Goal: Task Accomplishment & Management: Manage account settings

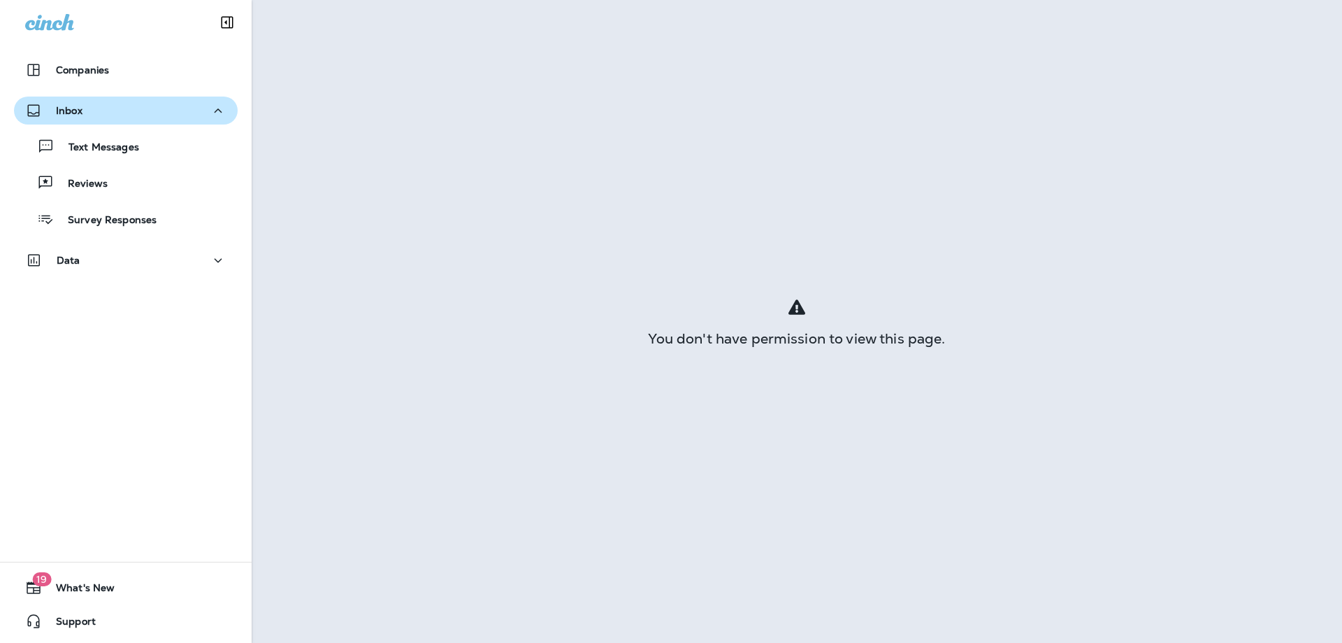
click at [86, 103] on div "Inbox" at bounding box center [125, 110] width 201 height 17
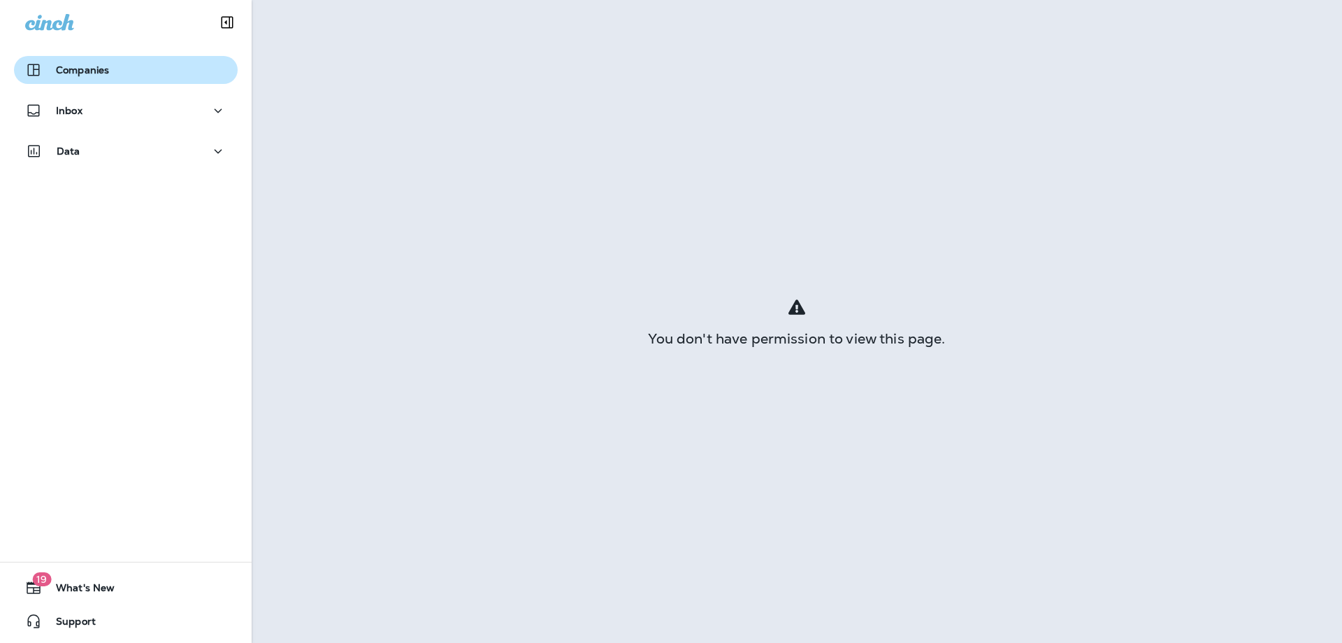
click at [94, 73] on p "Companies" at bounding box center [82, 69] width 53 height 11
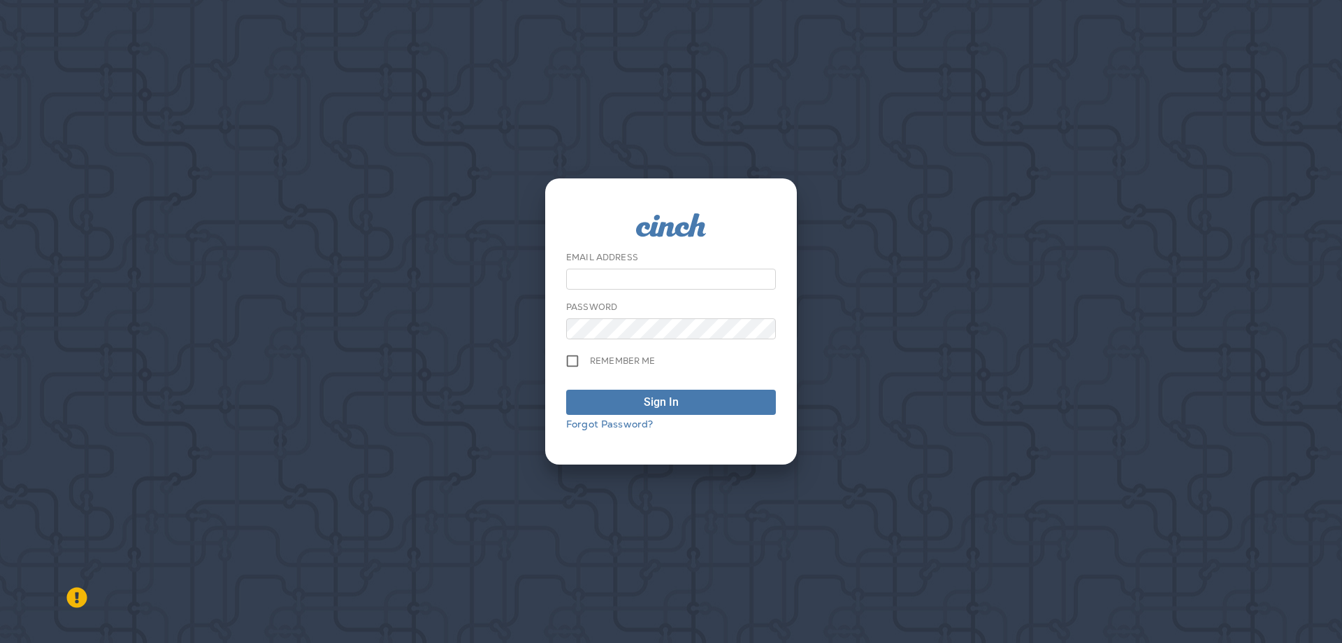
type input "**********"
click at [641, 405] on span "Sign In" at bounding box center [671, 402] width 194 height 17
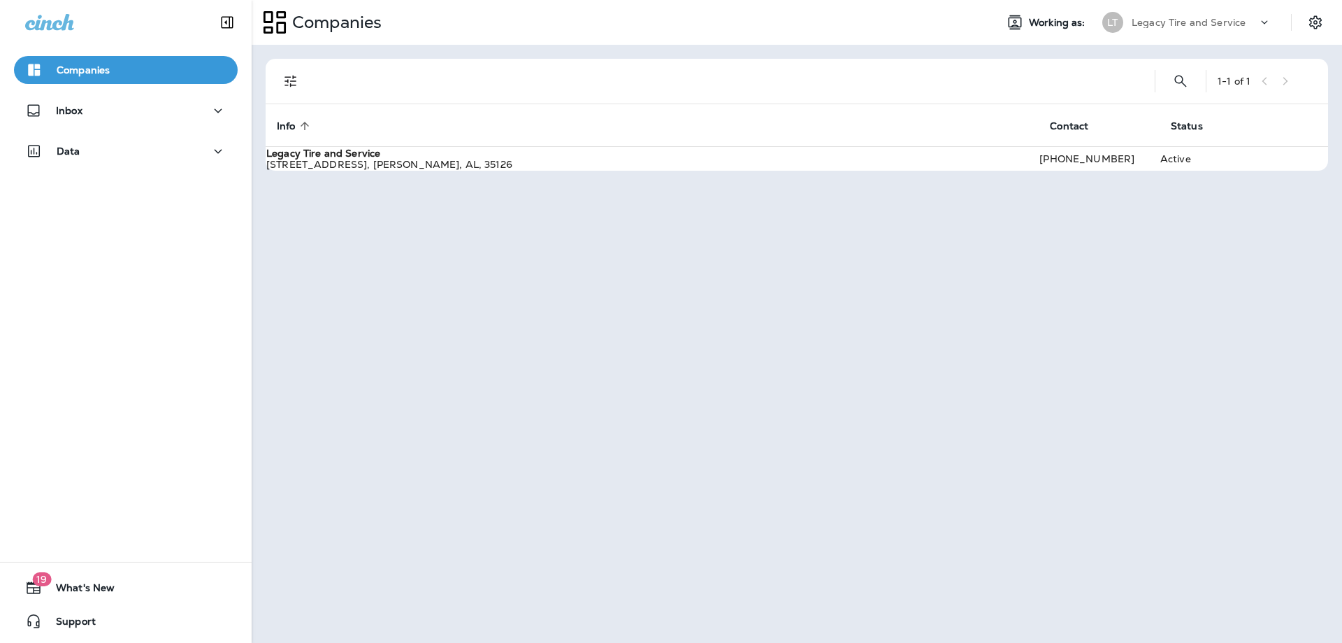
click at [1189, 25] on p "Legacy Tire and Service" at bounding box center [1189, 22] width 114 height 11
click at [994, 284] on div "1 - 1 of 1 Info sorted ascending Contact Status Legacy Tire and Service [STREET…" at bounding box center [797, 344] width 1091 height 598
click at [1173, 24] on p "Legacy Tire and Service" at bounding box center [1189, 22] width 114 height 11
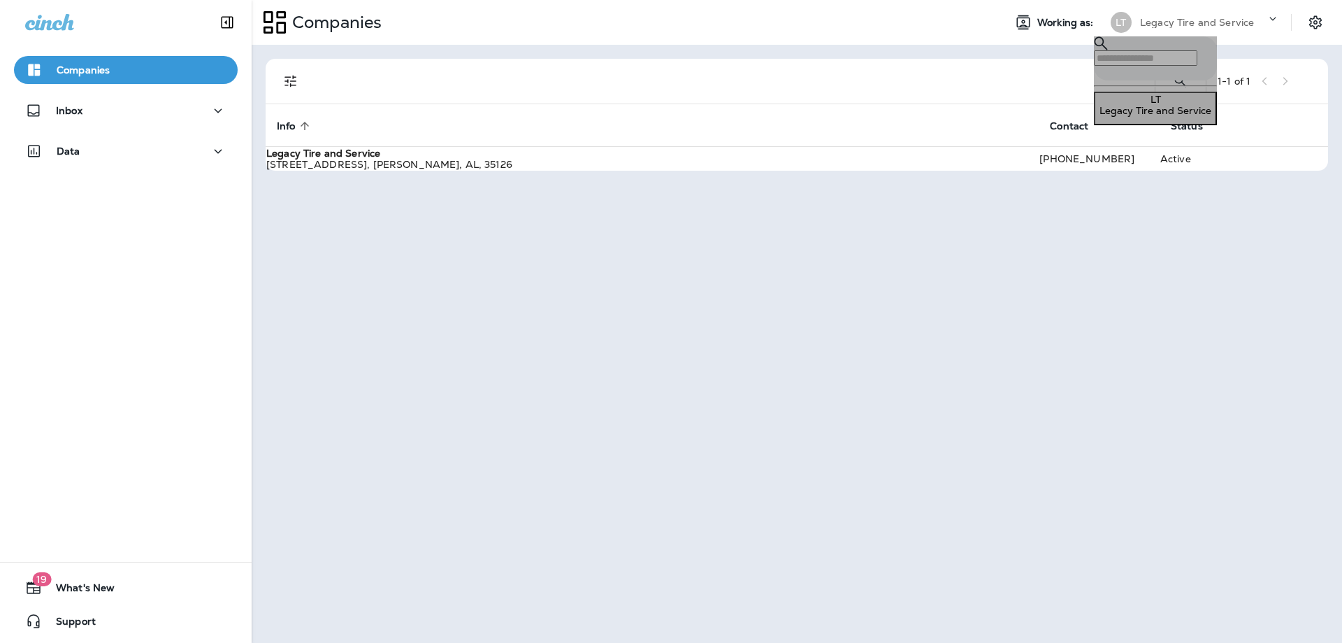
click at [1159, 107] on div "LT Legacy Tire and Service" at bounding box center [1156, 105] width 112 height 22
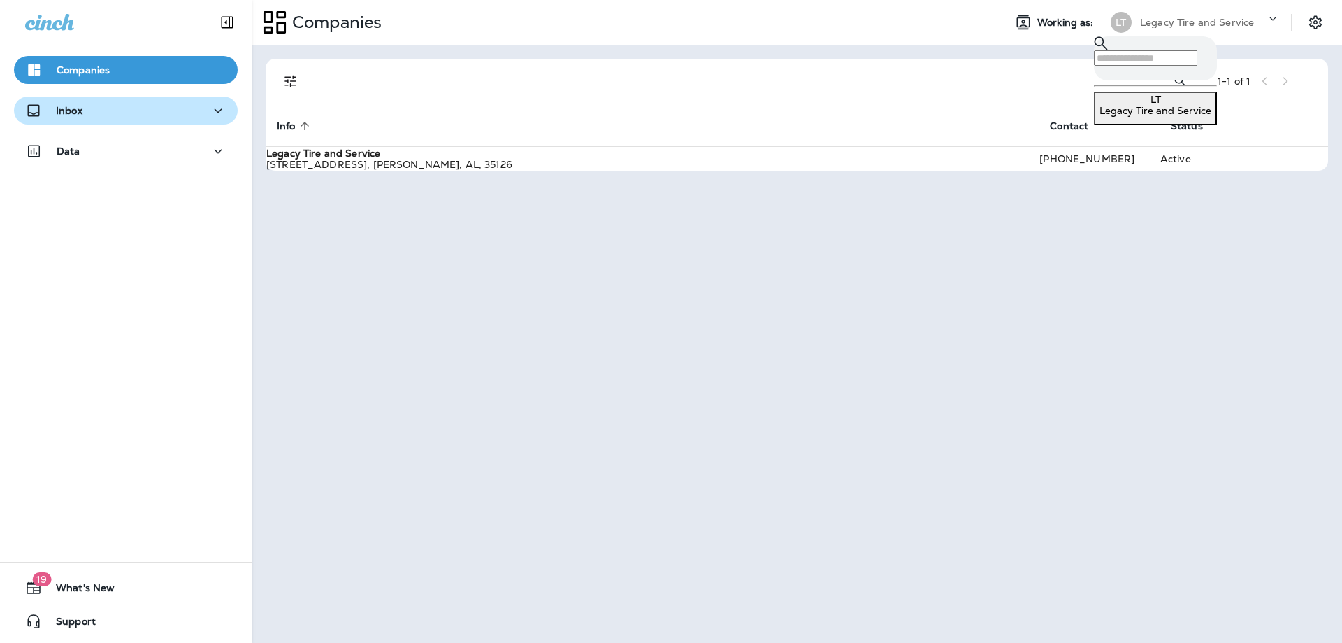
click at [99, 117] on div "Inbox" at bounding box center [125, 110] width 201 height 17
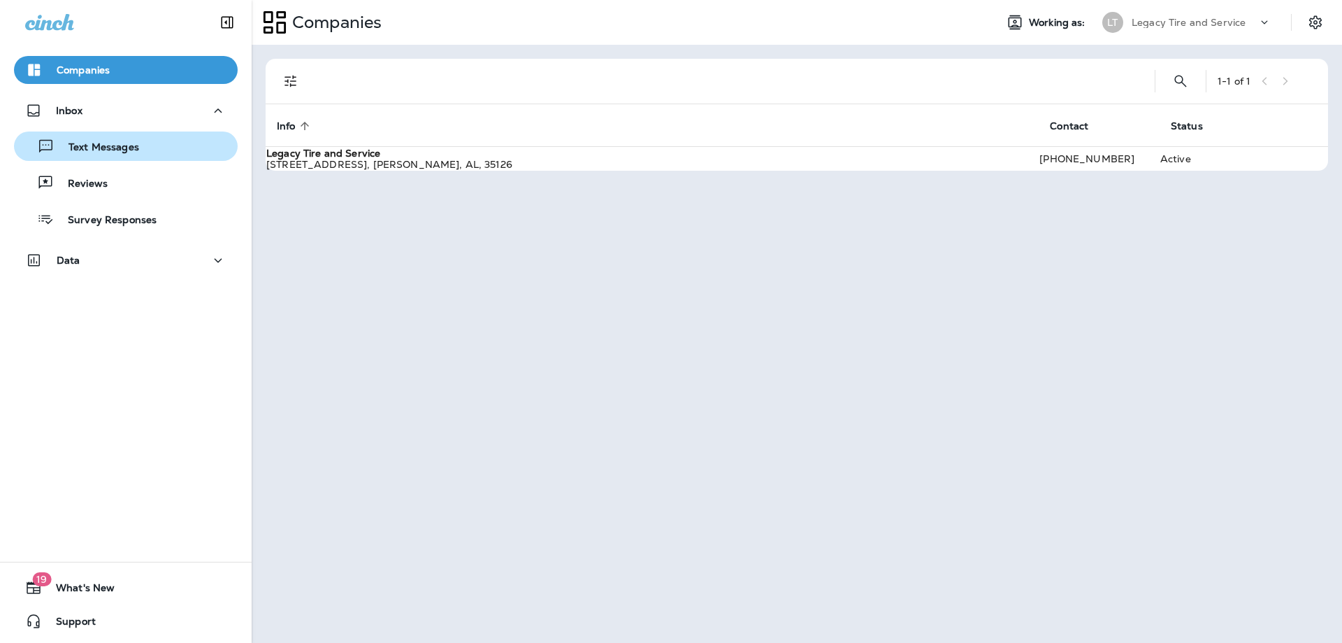
click at [99, 141] on p "Text Messages" at bounding box center [97, 147] width 85 height 13
